Goal: Transaction & Acquisition: Purchase product/service

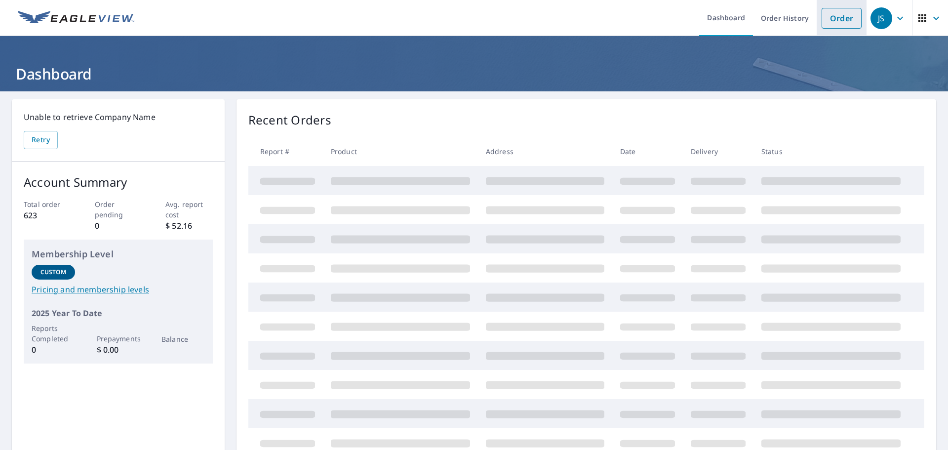
click at [841, 4] on li "Order" at bounding box center [842, 18] width 50 height 36
click at [835, 15] on link "Order" at bounding box center [842, 18] width 40 height 21
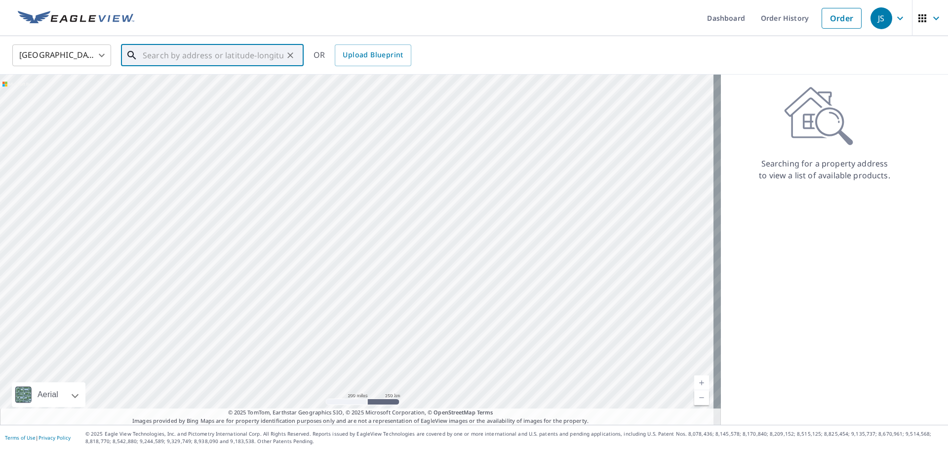
drag, startPoint x: 142, startPoint y: 58, endPoint x: 165, endPoint y: 49, distance: 24.4
click at [165, 49] on input "text" at bounding box center [213, 55] width 141 height 28
paste input "[STREET_ADDRESS]"
click at [181, 100] on li "[STREET_ADDRESS]" at bounding box center [212, 89] width 183 height 34
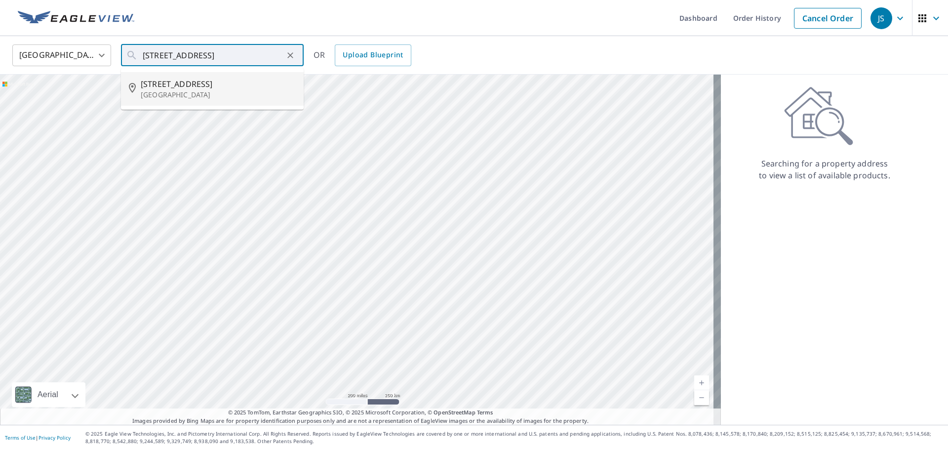
type input "[STREET_ADDRESS]"
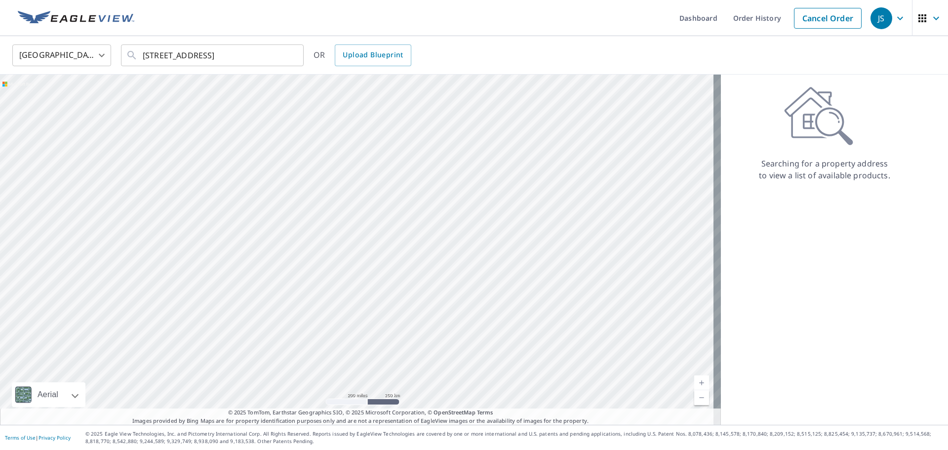
scroll to position [0, 0]
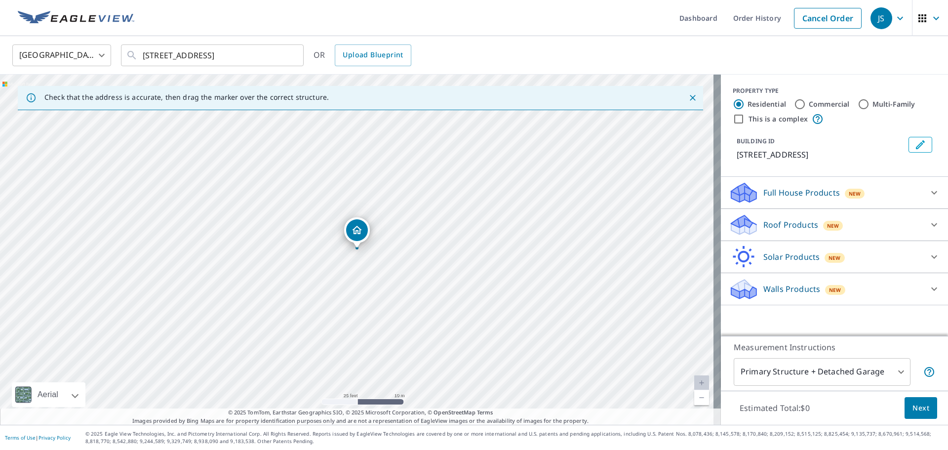
click at [773, 192] on p "Full House Products" at bounding box center [801, 193] width 77 height 12
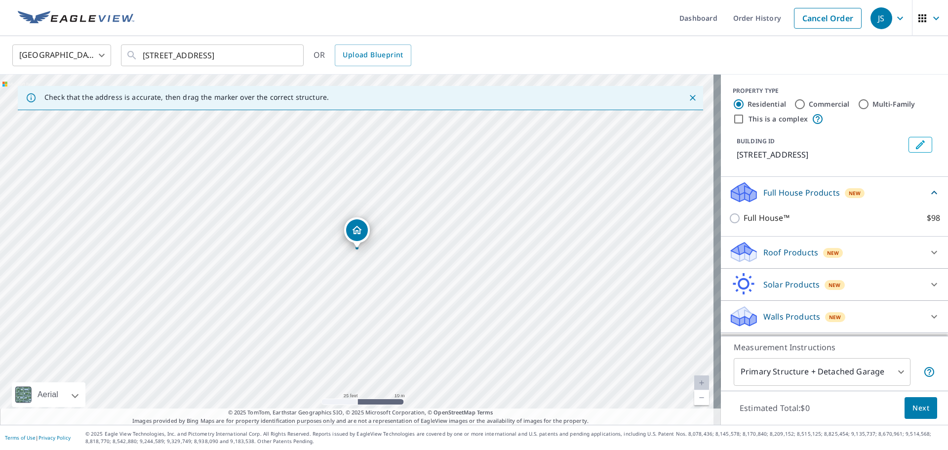
click at [763, 250] on p "Roof Products" at bounding box center [790, 252] width 55 height 12
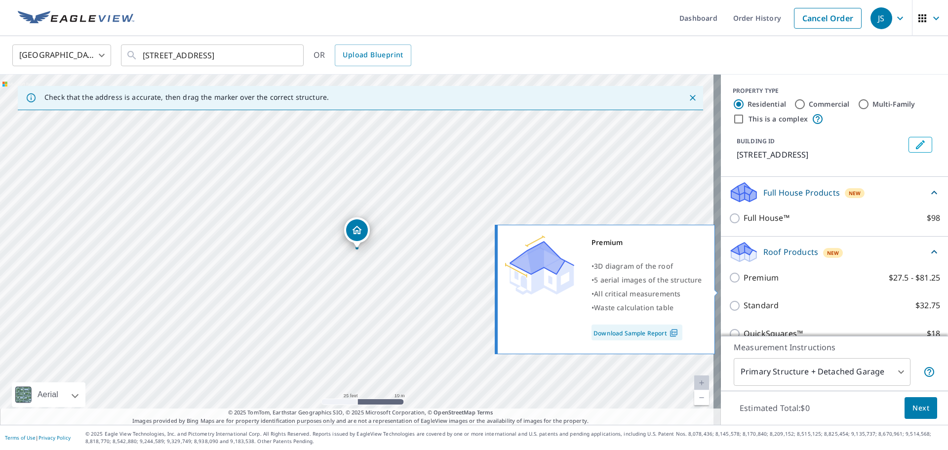
click at [729, 283] on input "Premium $27.5 - $81.25" at bounding box center [736, 278] width 15 height 12
checkbox input "true"
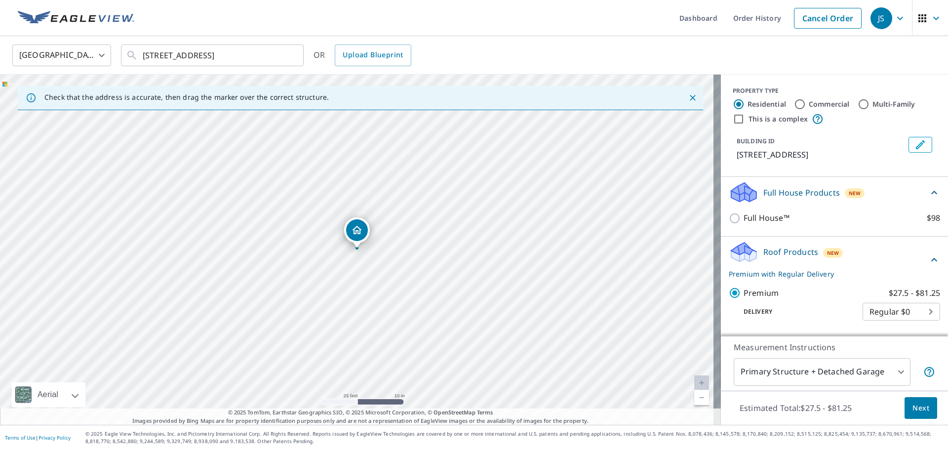
click at [910, 420] on div "Estimated Total: $27.5 - $81.25 Next" at bounding box center [834, 408] width 227 height 35
click at [916, 406] on span "Next" at bounding box center [920, 408] width 17 height 12
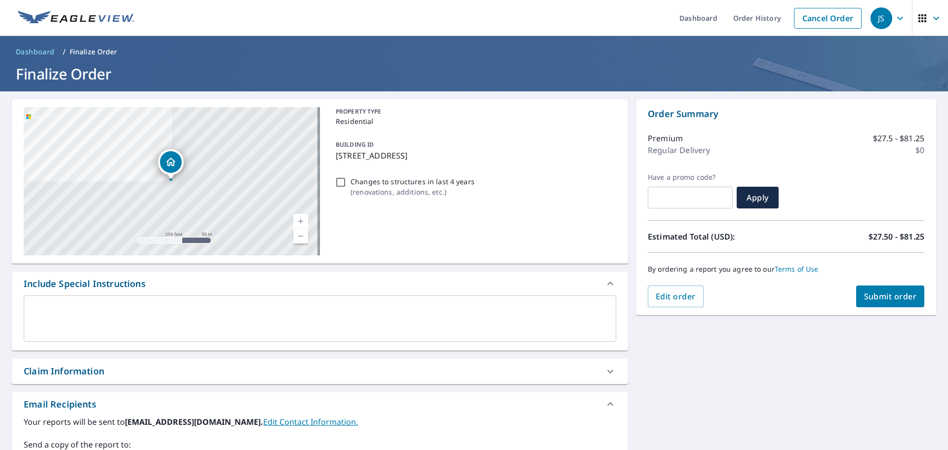
click at [907, 301] on span "Submit order" at bounding box center [890, 296] width 53 height 11
